Goal: Task Accomplishment & Management: Use online tool/utility

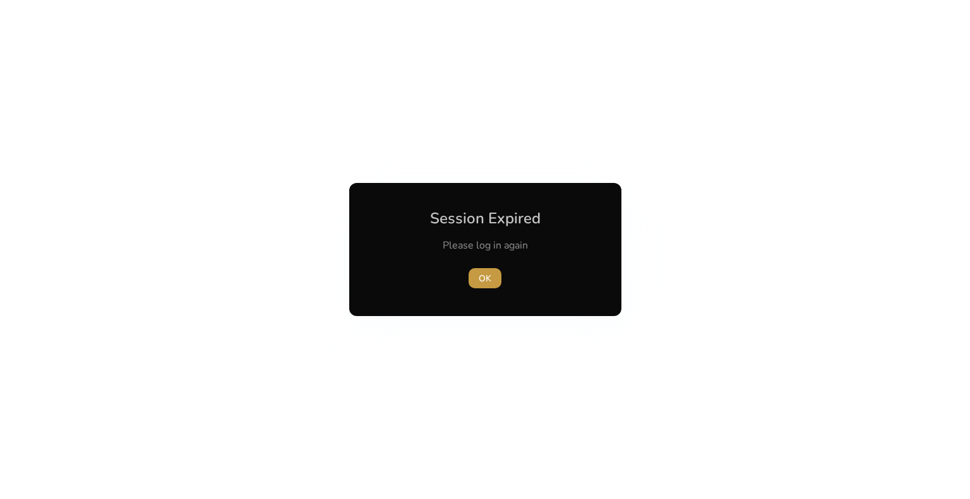
click at [473, 277] on span "button" at bounding box center [484, 278] width 33 height 30
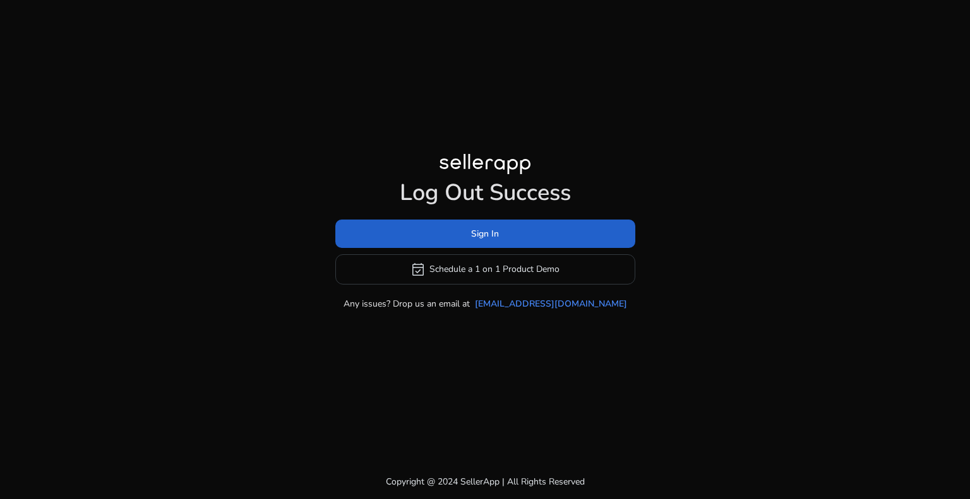
click at [446, 227] on span at bounding box center [485, 233] width 300 height 30
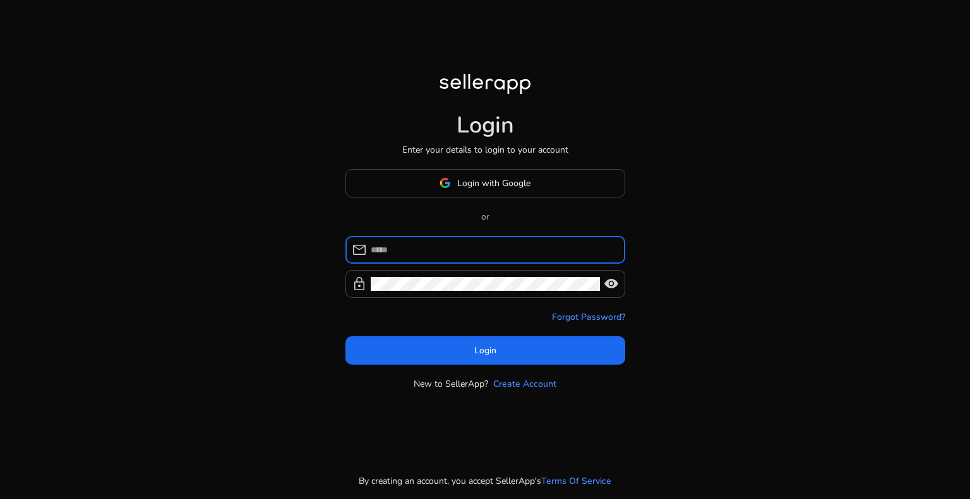
type input "**********"
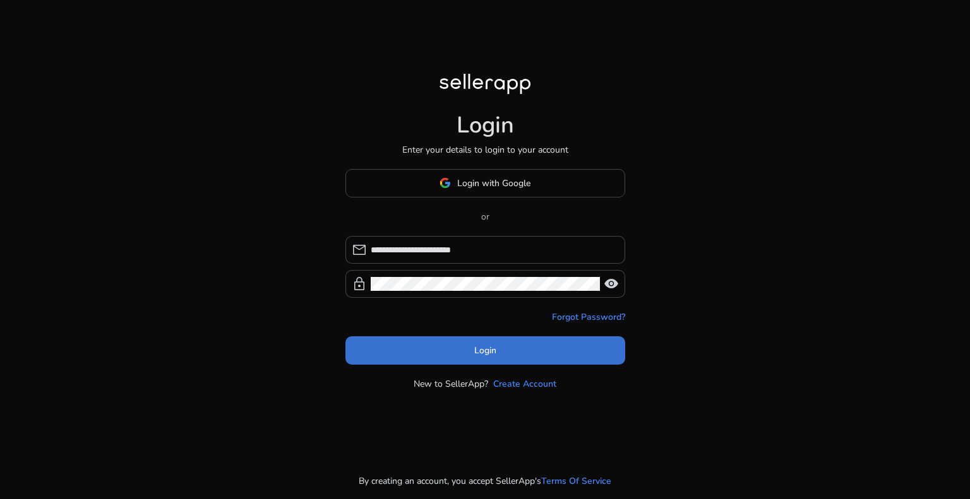
click at [423, 345] on span at bounding box center [485, 350] width 280 height 30
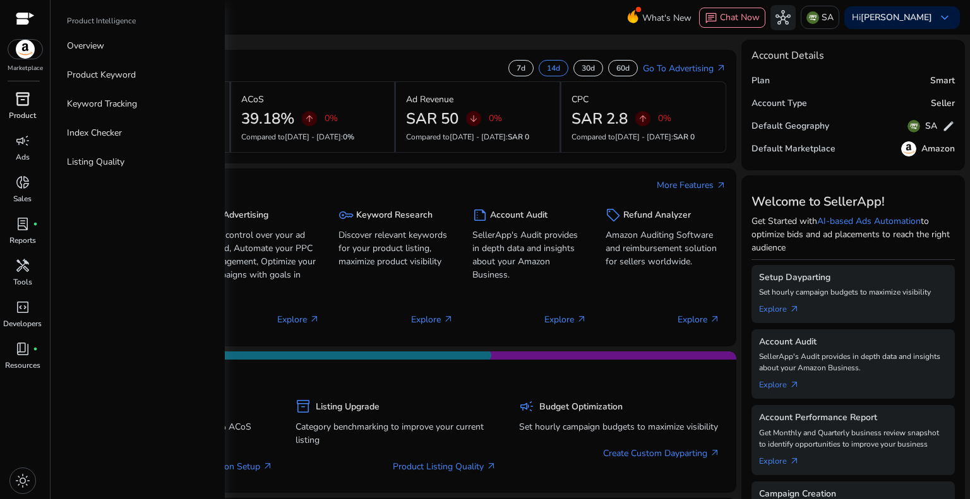
click at [23, 101] on span "inventory_2" at bounding box center [22, 99] width 15 height 15
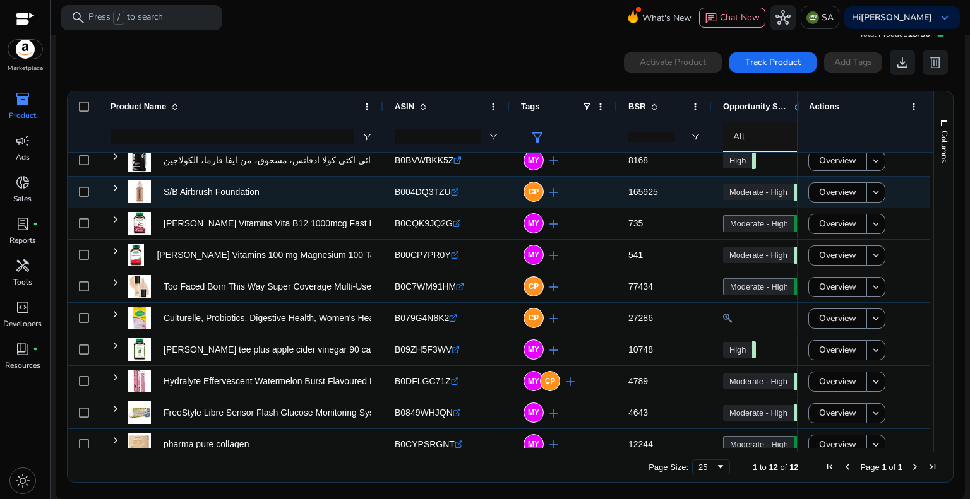
scroll to position [83, 0]
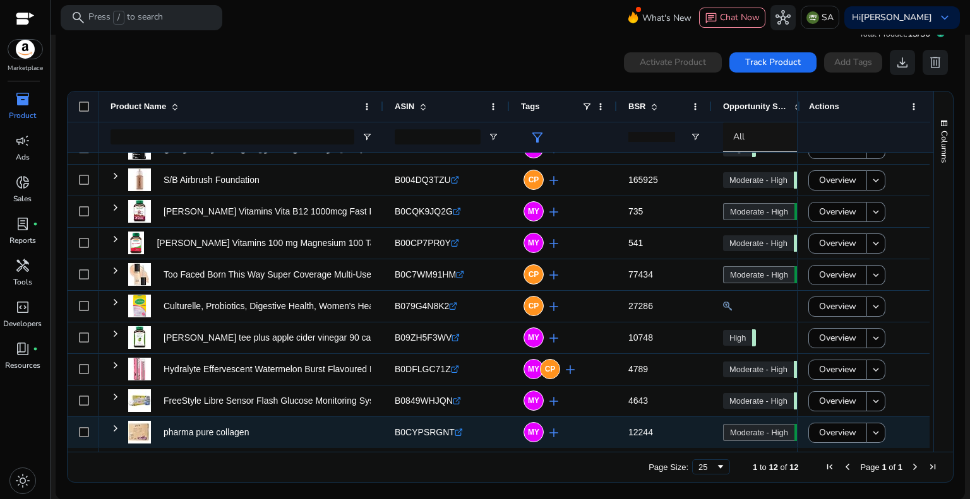
drag, startPoint x: 280, startPoint y: 452, endPoint x: 448, endPoint y: 433, distance: 168.4
click at [449, 433] on div "Drag here to set row groups Drag here to set column labels Product Name ASIN" at bounding box center [510, 287] width 886 height 392
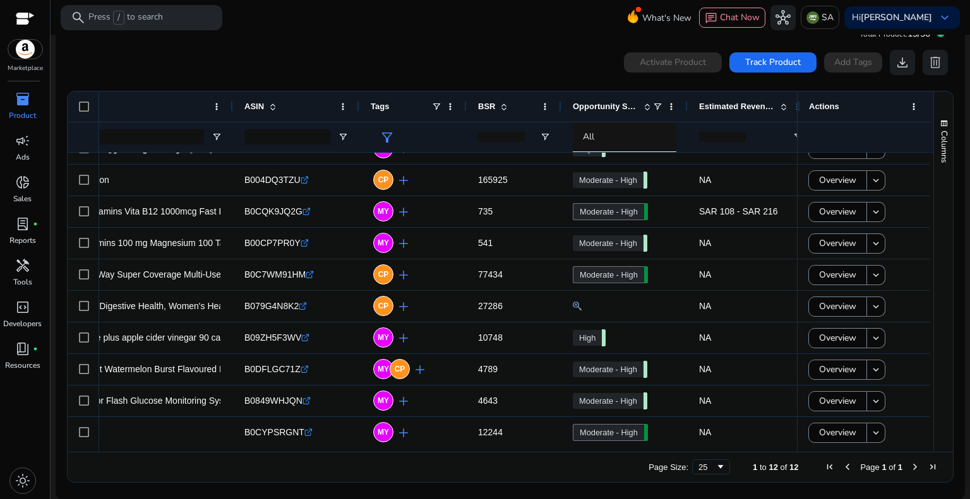
scroll to position [0, 0]
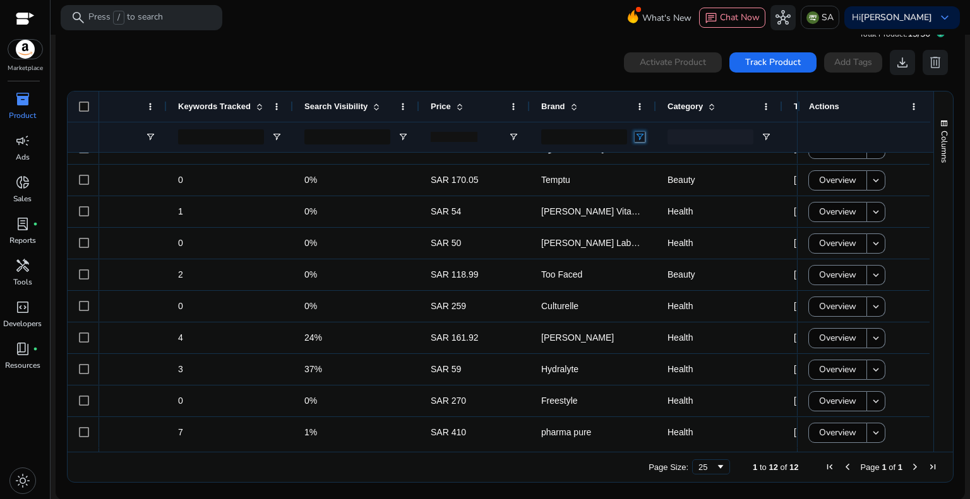
click at [637, 138] on span "Open Filter Menu" at bounding box center [639, 137] width 10 height 10
click at [671, 179] on input "Filter Value" at bounding box center [689, 181] width 98 height 15
click at [671, 162] on div "Contains" at bounding box center [684, 159] width 77 height 9
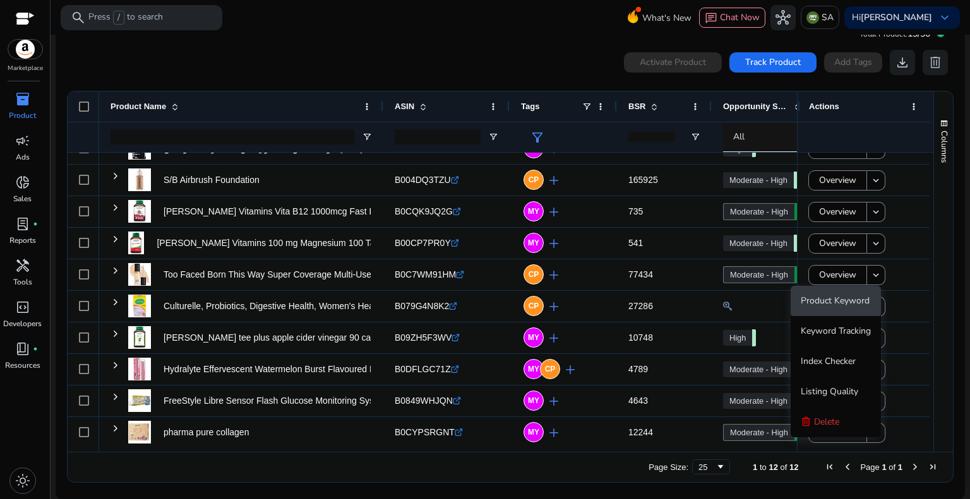
click at [854, 298] on span "Product Keyword" at bounding box center [834, 301] width 69 height 12
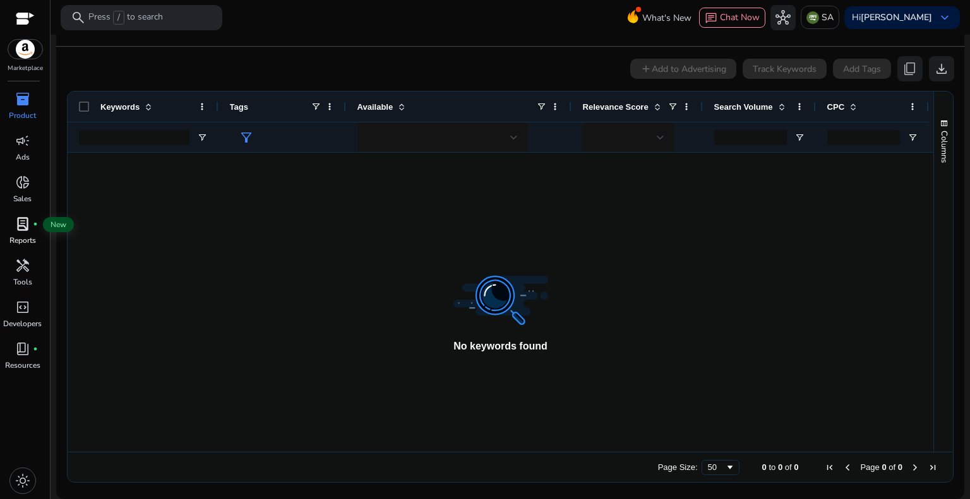
click at [25, 217] on span "lab_profile" at bounding box center [22, 224] width 15 height 15
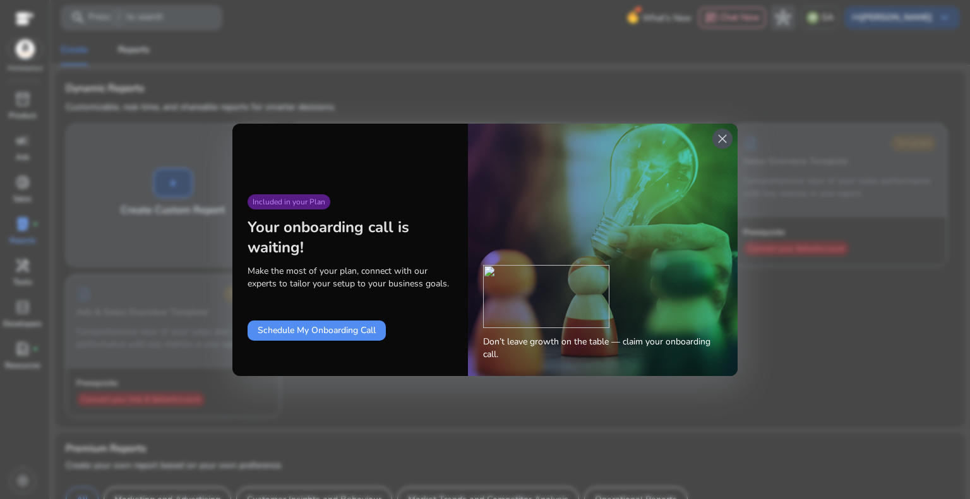
click at [723, 140] on span "close" at bounding box center [722, 138] width 15 height 15
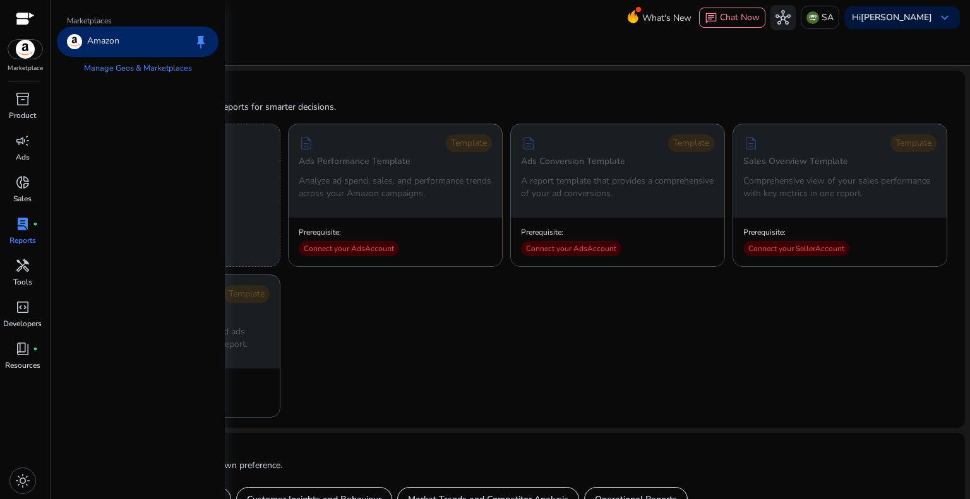
click at [23, 51] on img at bounding box center [25, 49] width 34 height 19
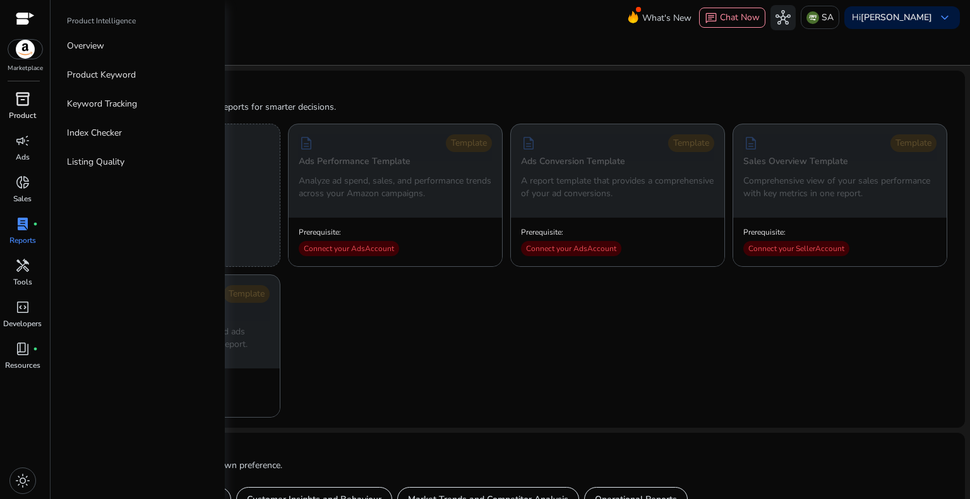
click at [25, 97] on span "inventory_2" at bounding box center [22, 99] width 15 height 15
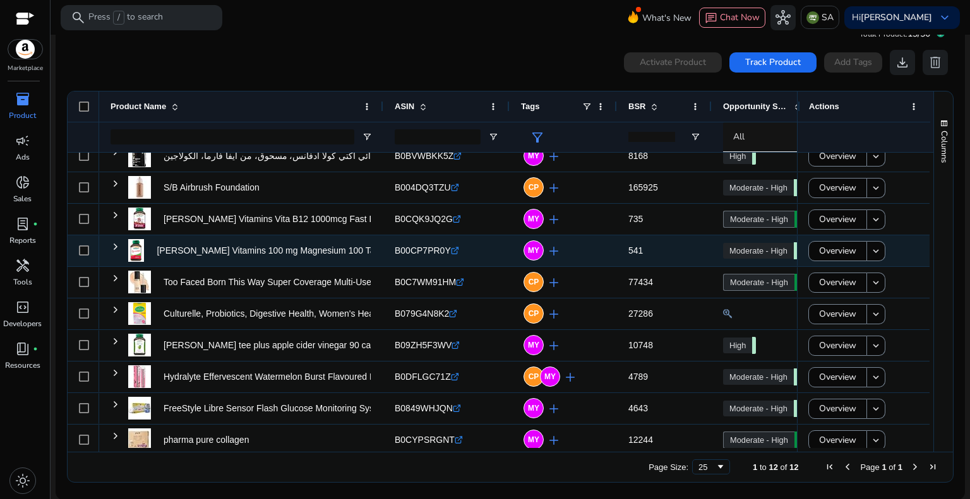
scroll to position [83, 0]
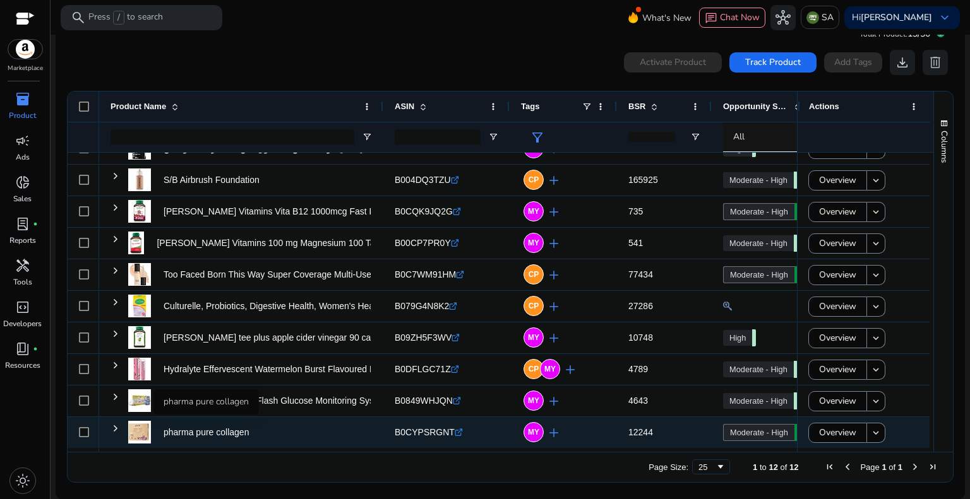
click at [217, 434] on p "pharma pure collagen" at bounding box center [206, 433] width 85 height 26
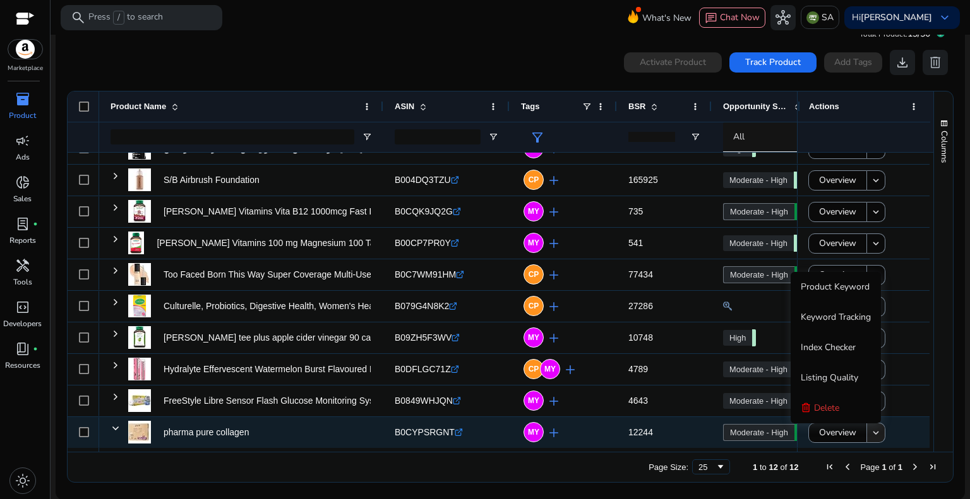
click at [873, 432] on mat-icon "keyboard_arrow_down" at bounding box center [875, 432] width 11 height 11
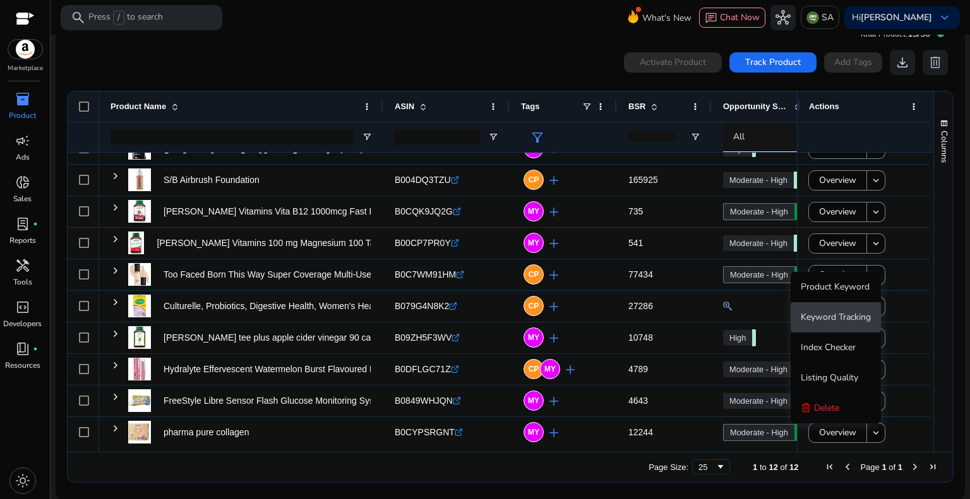
click at [852, 313] on span "Keyword Tracking" at bounding box center [835, 317] width 70 height 12
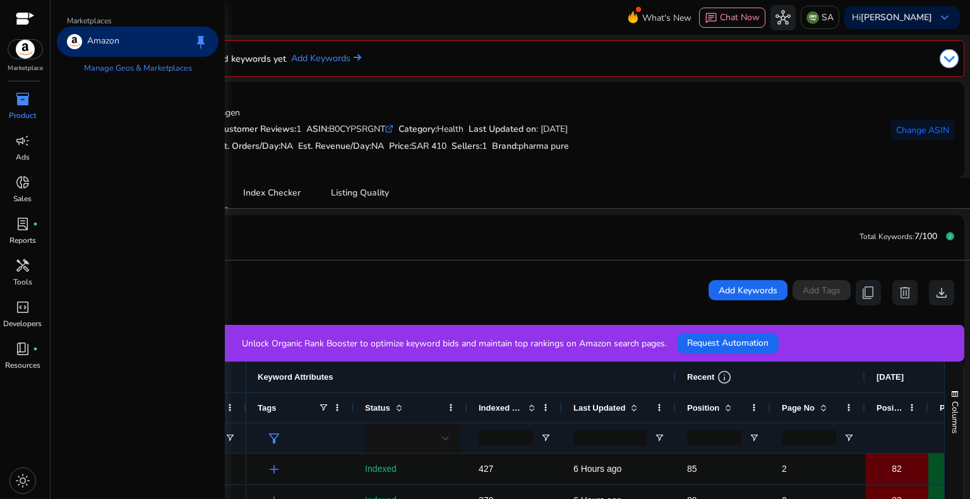
click at [20, 49] on img at bounding box center [25, 49] width 34 height 19
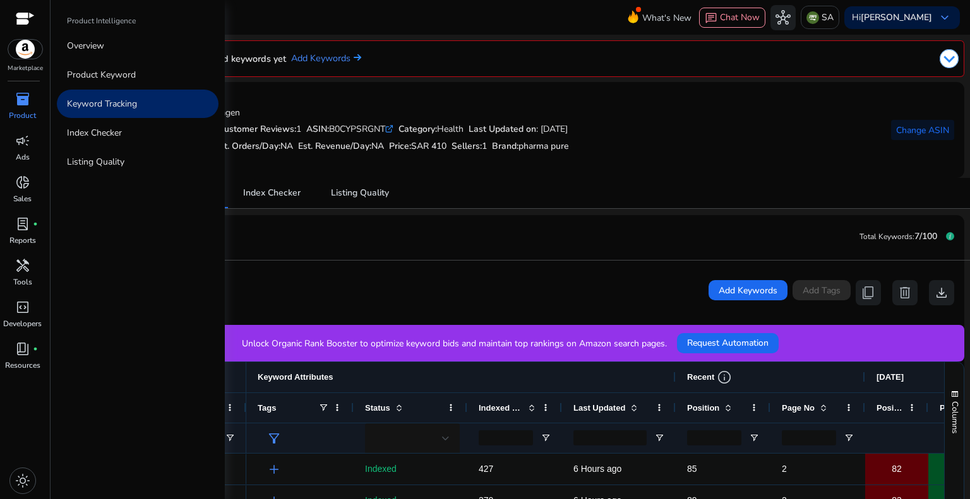
click at [27, 98] on span "inventory_2" at bounding box center [22, 99] width 15 height 15
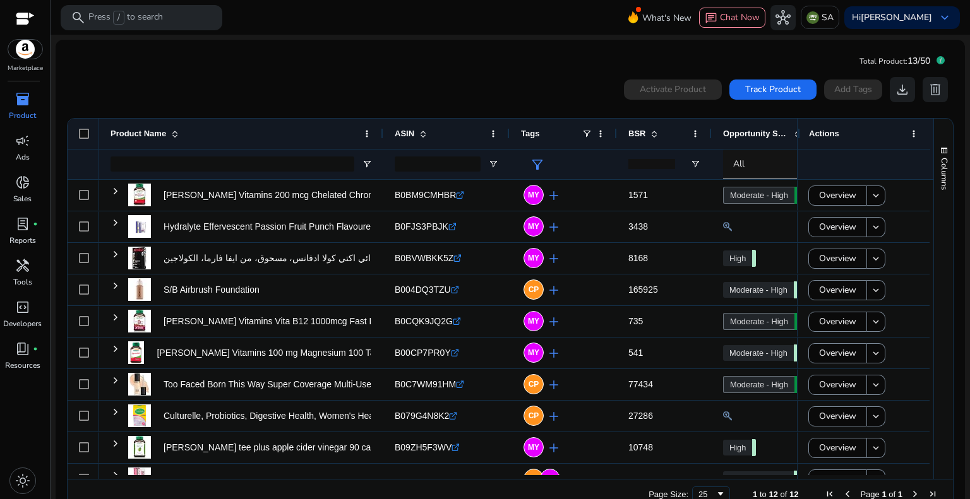
scroll to position [27, 0]
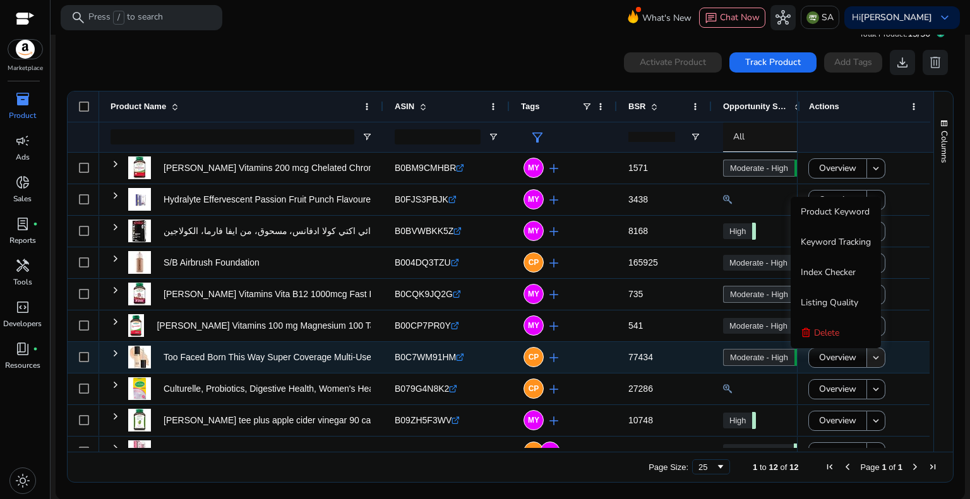
click at [871, 359] on mat-icon "keyboard_arrow_down" at bounding box center [875, 357] width 11 height 11
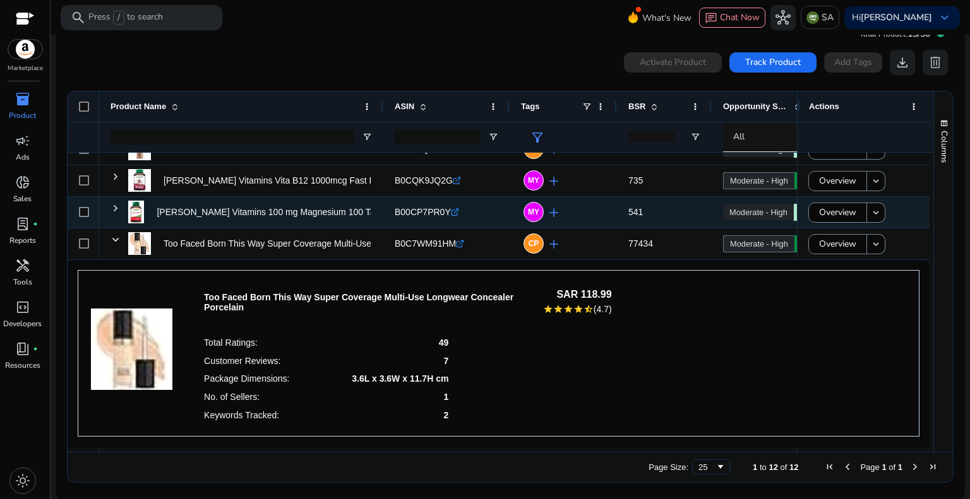
scroll to position [63, 0]
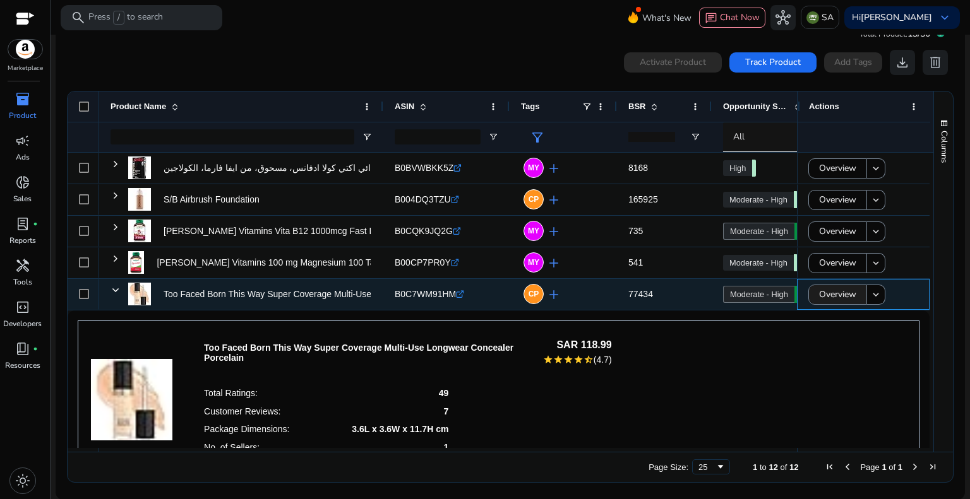
click at [819, 291] on span "Overview" at bounding box center [837, 295] width 37 height 26
